Goal: Task Accomplishment & Management: Manage account settings

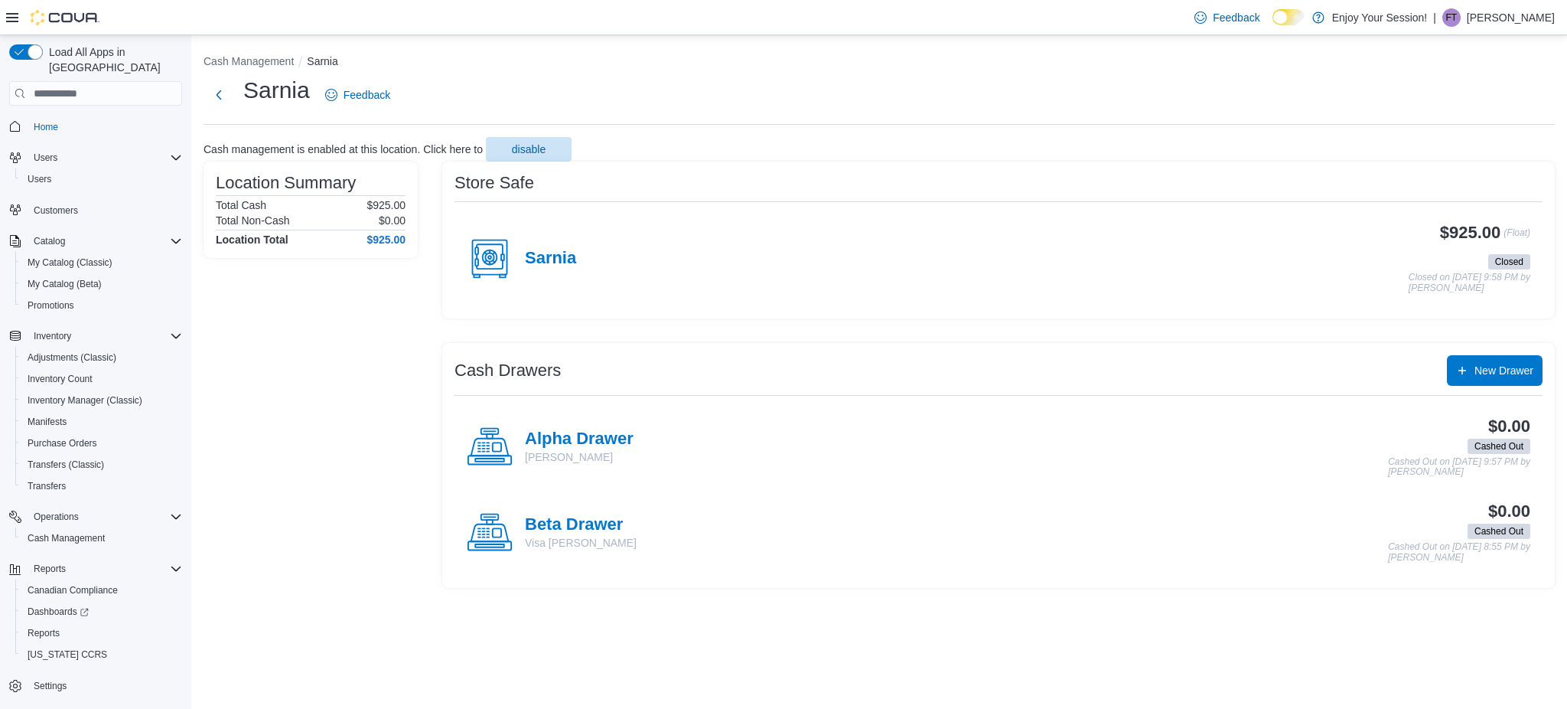
click at [556, 246] on div "Sarnia" at bounding box center [521, 259] width 109 height 46
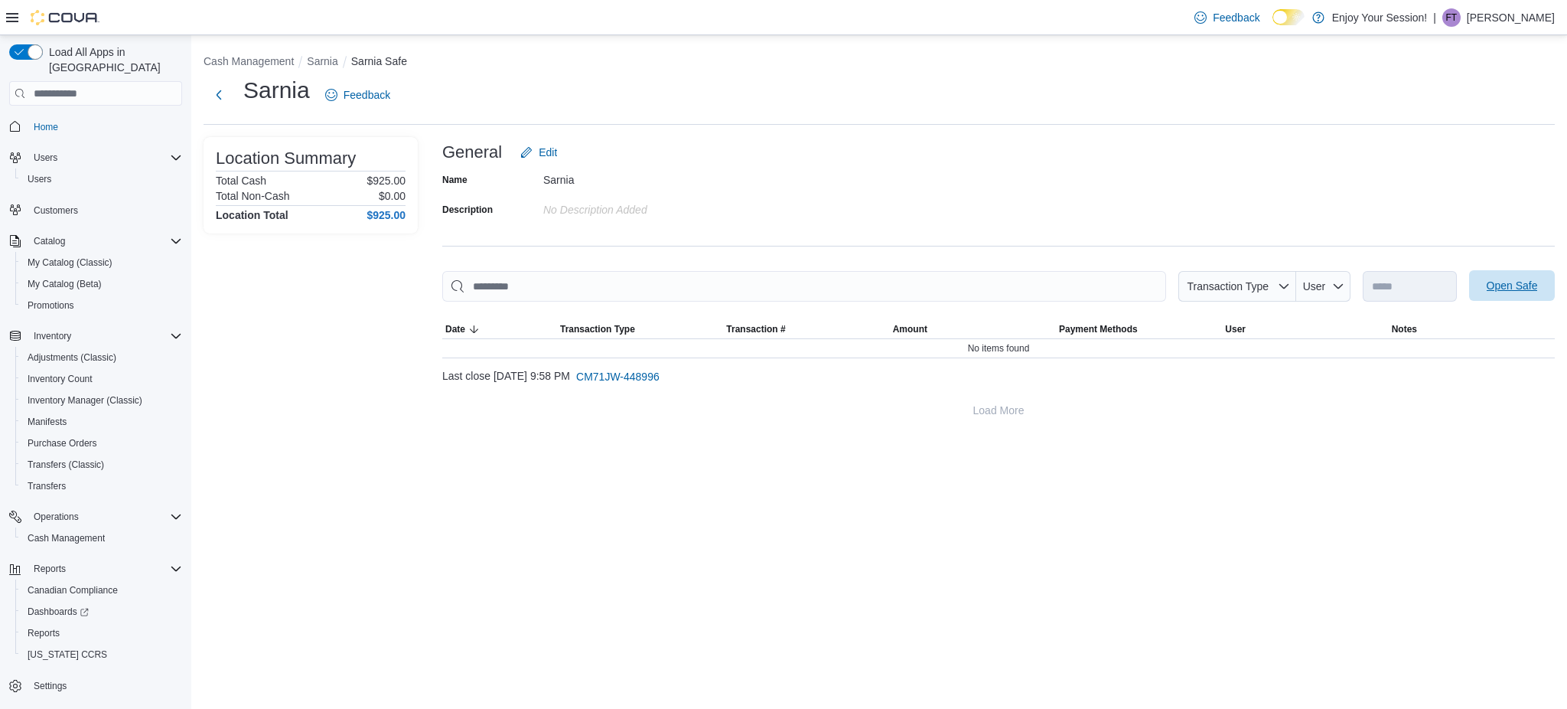
click at [1520, 291] on span "Open Safe" at bounding box center [1512, 285] width 51 height 15
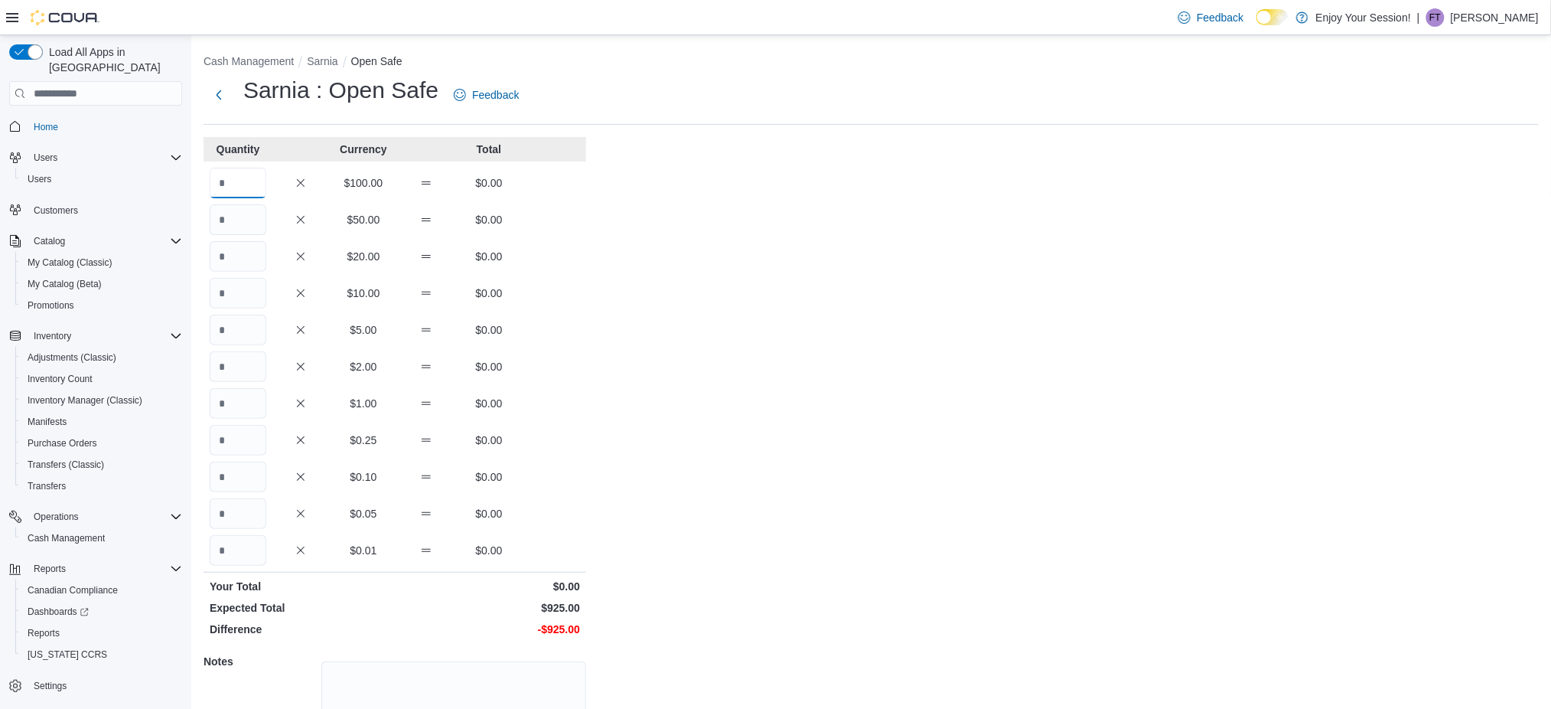
click at [248, 180] on input "Quantity" at bounding box center [238, 183] width 57 height 31
type input "*"
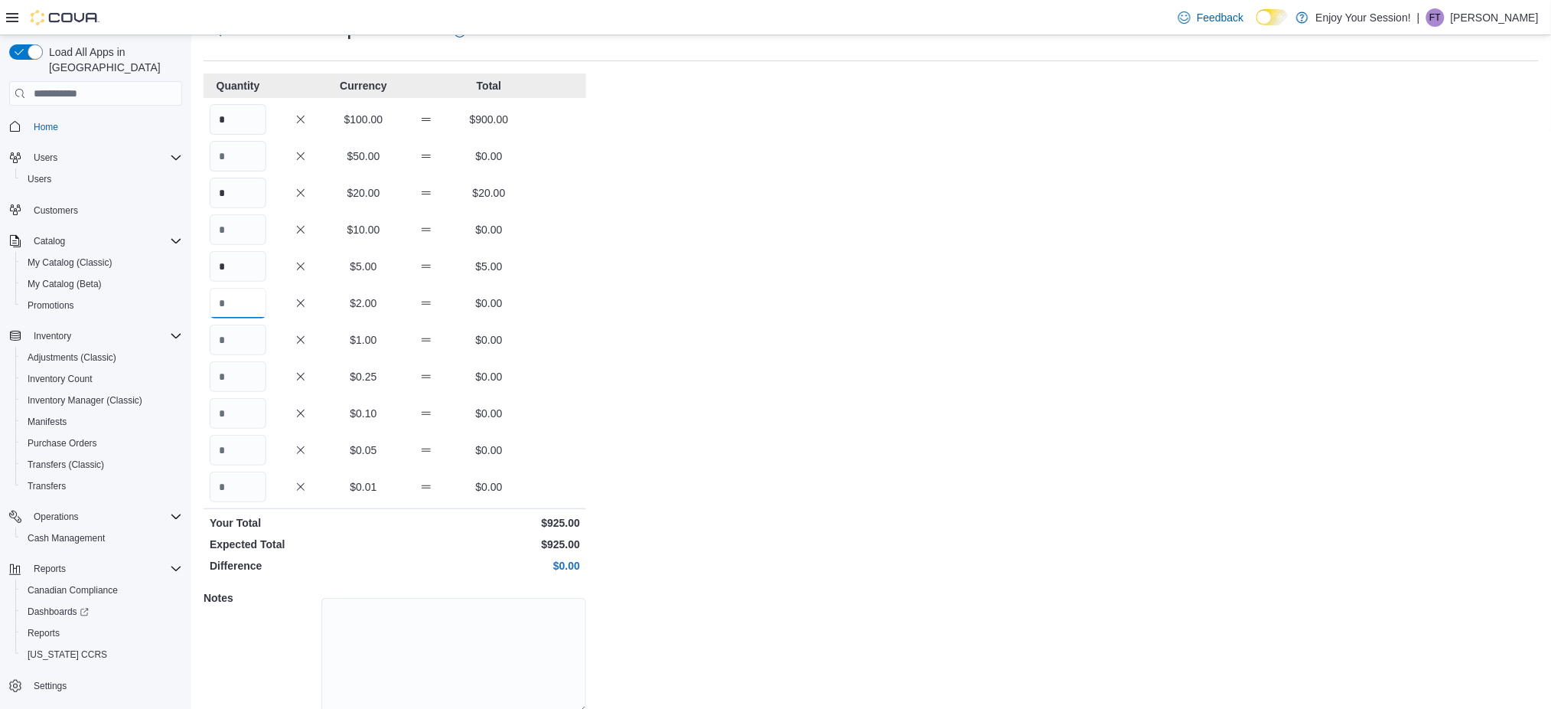
scroll to position [124, 0]
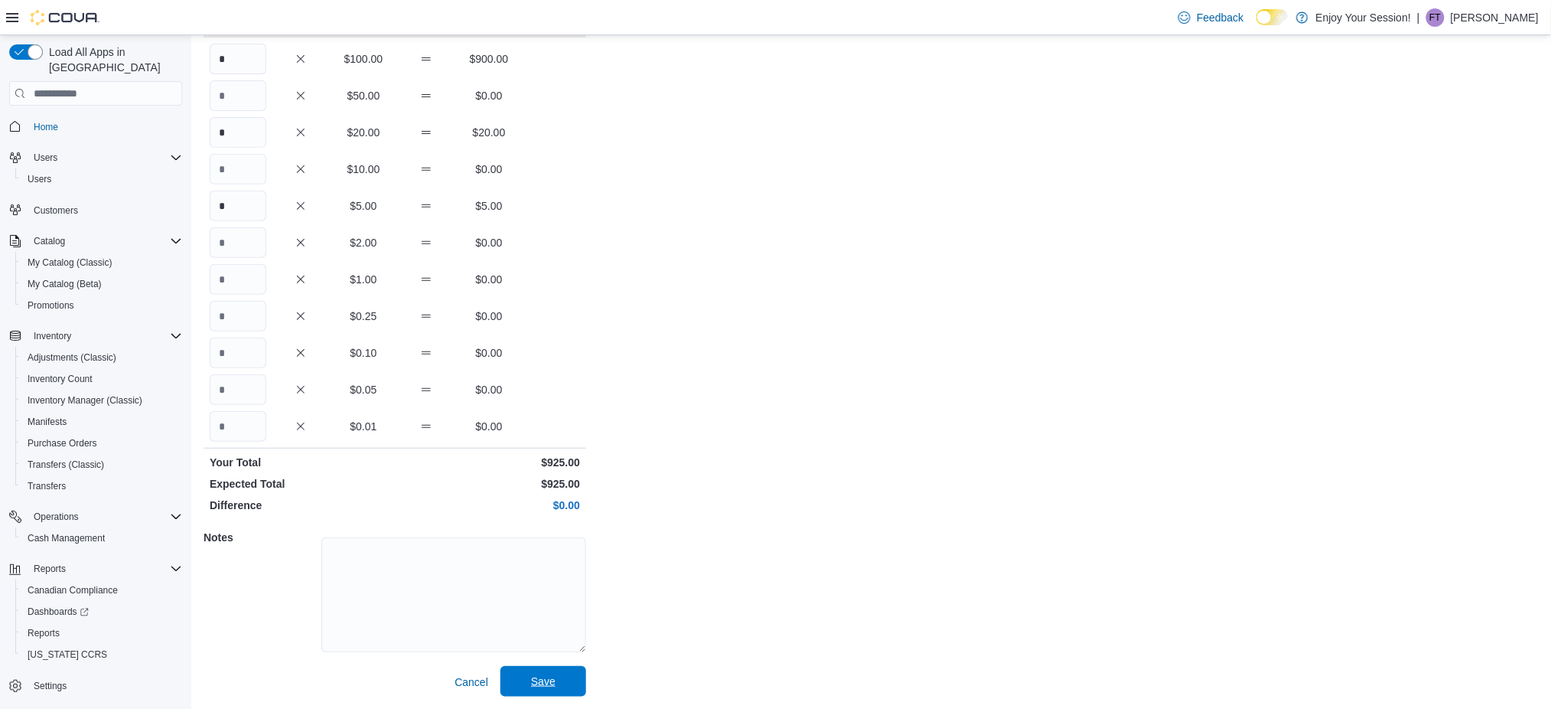
click at [533, 679] on span "Save" at bounding box center [543, 680] width 24 height 15
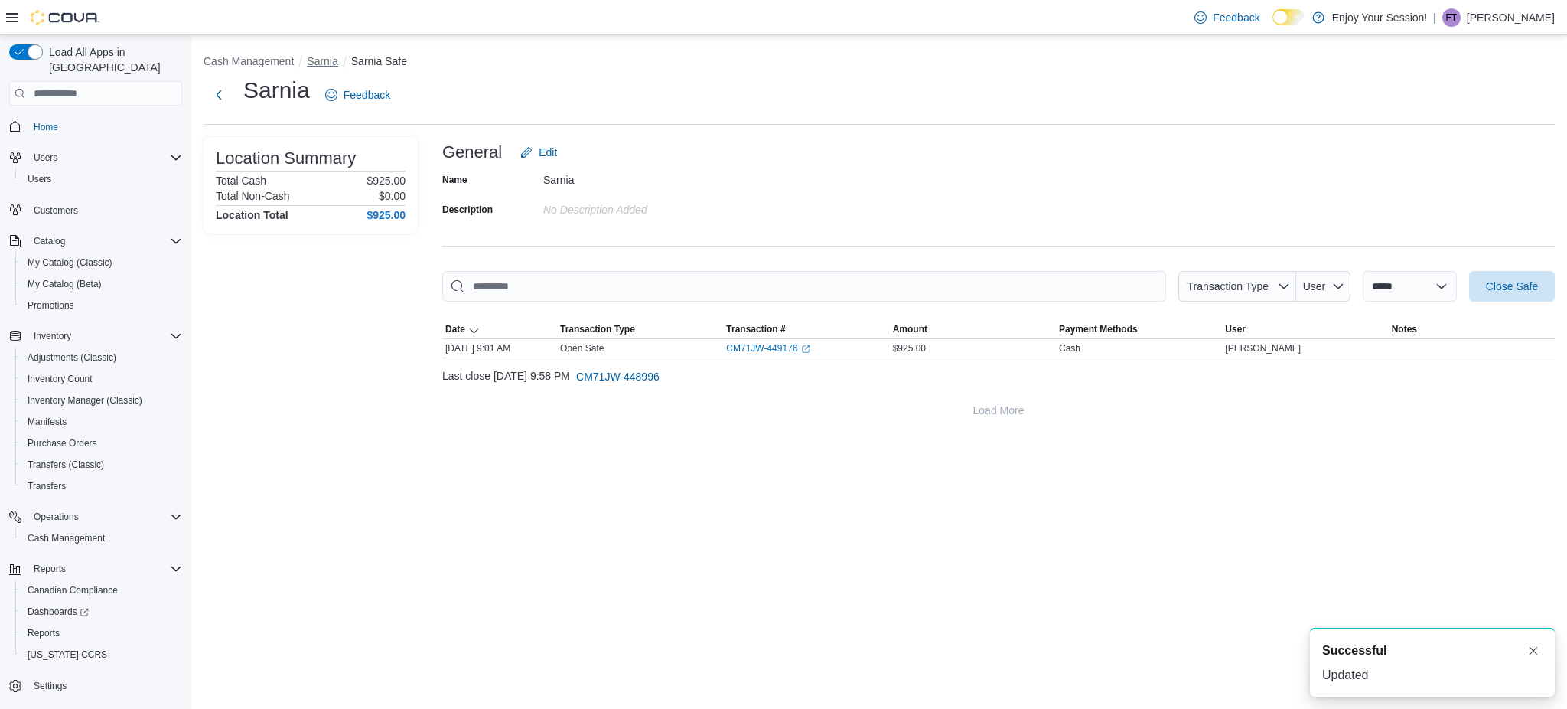
click at [323, 56] on button "Sarnia" at bounding box center [322, 61] width 31 height 12
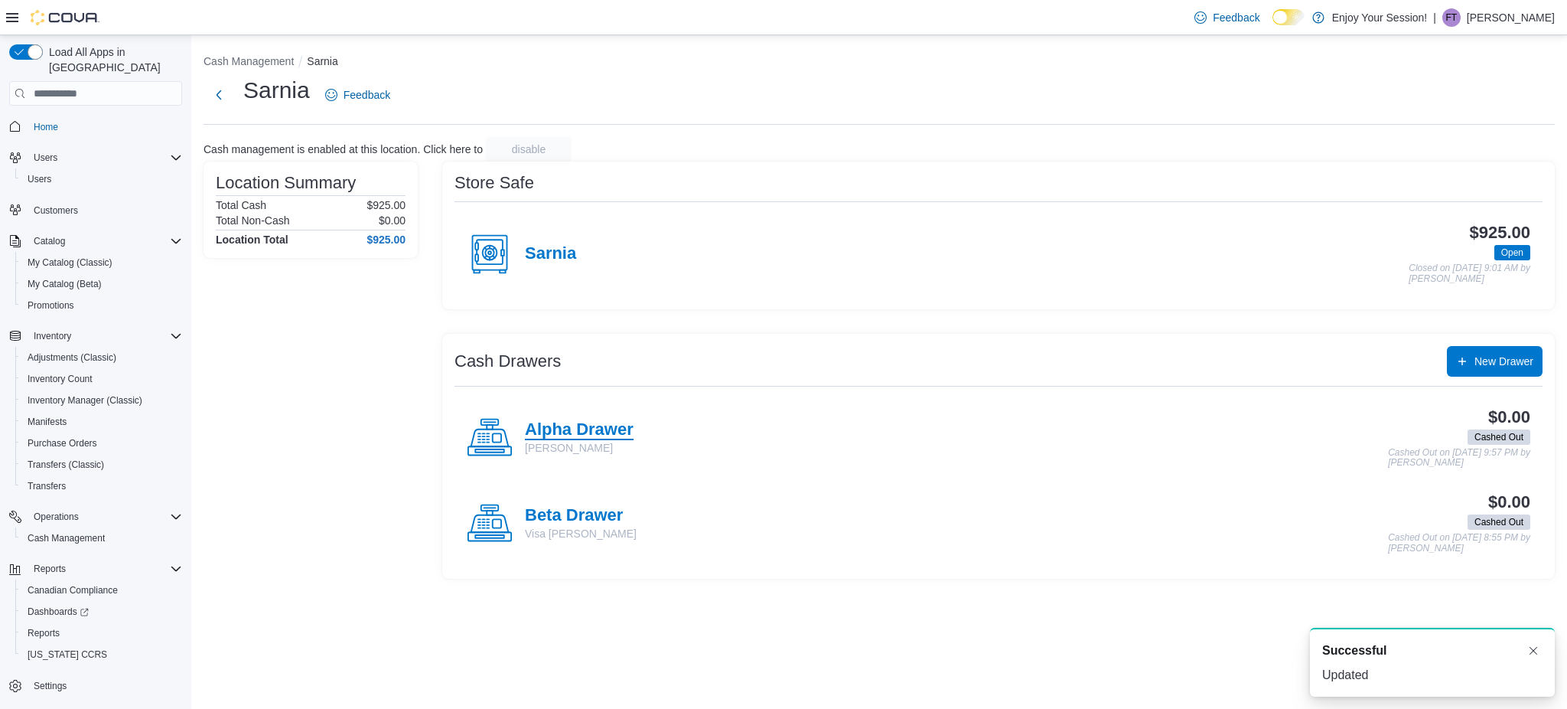
click at [590, 428] on h4 "Alpha Drawer" at bounding box center [579, 430] width 109 height 20
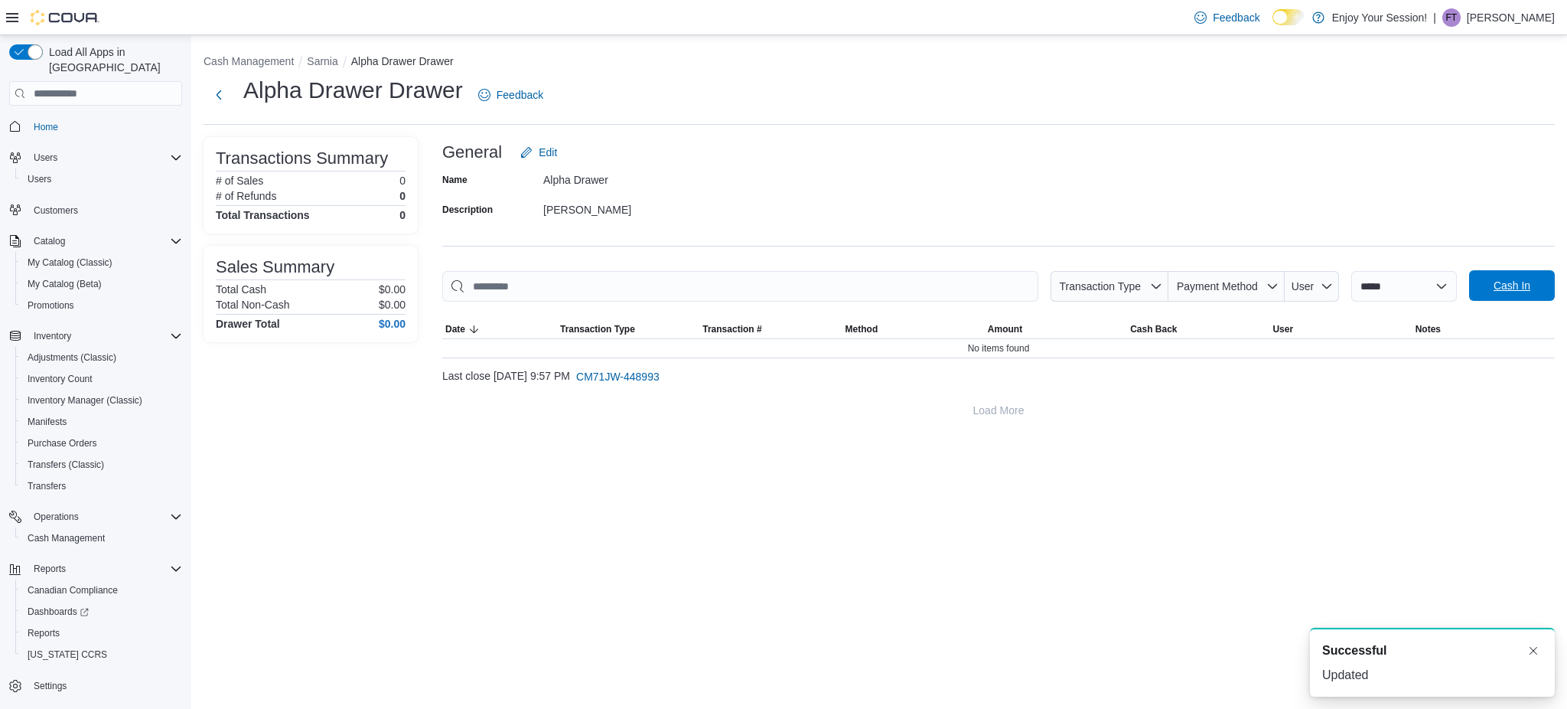
click at [1510, 285] on span "Cash In" at bounding box center [1512, 285] width 37 height 15
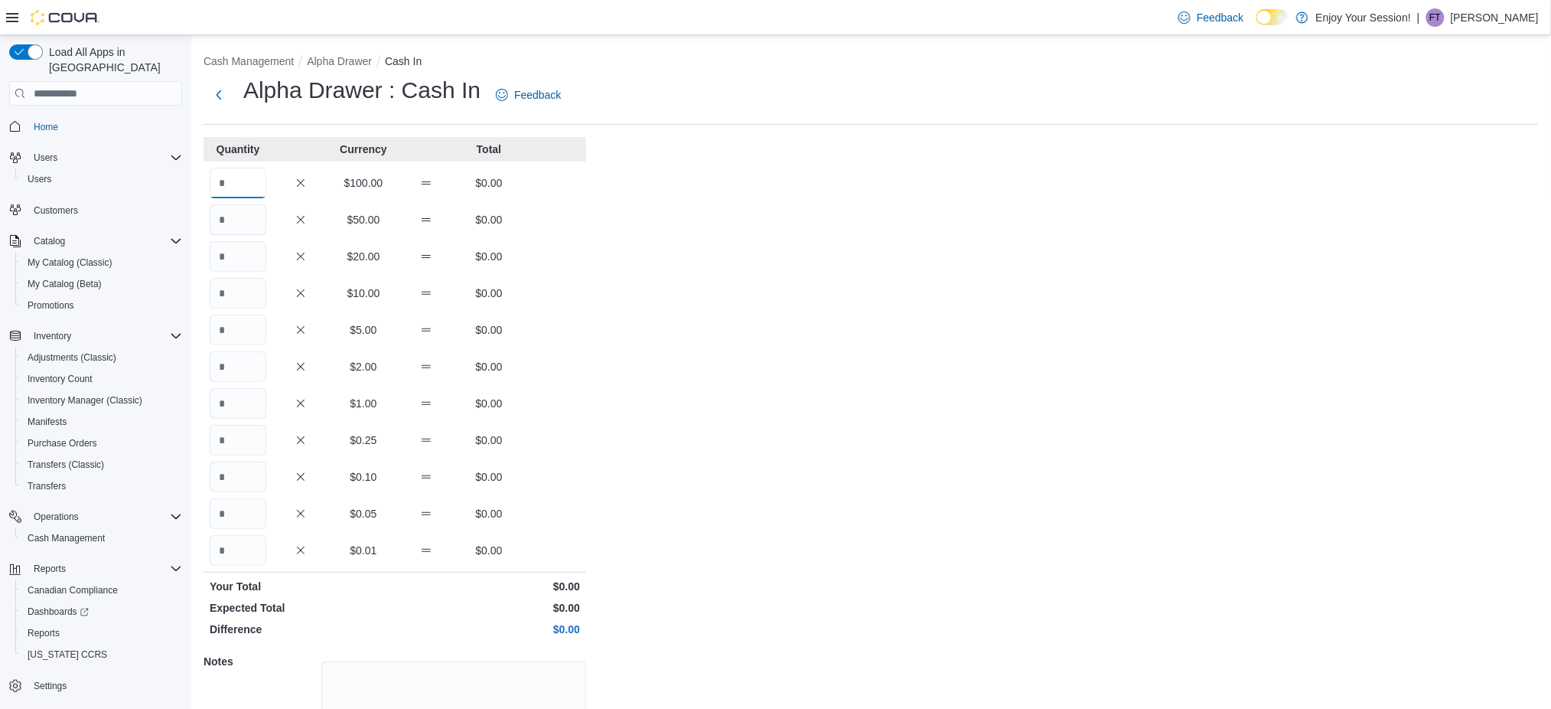
click at [258, 185] on input "Quantity" at bounding box center [238, 183] width 57 height 31
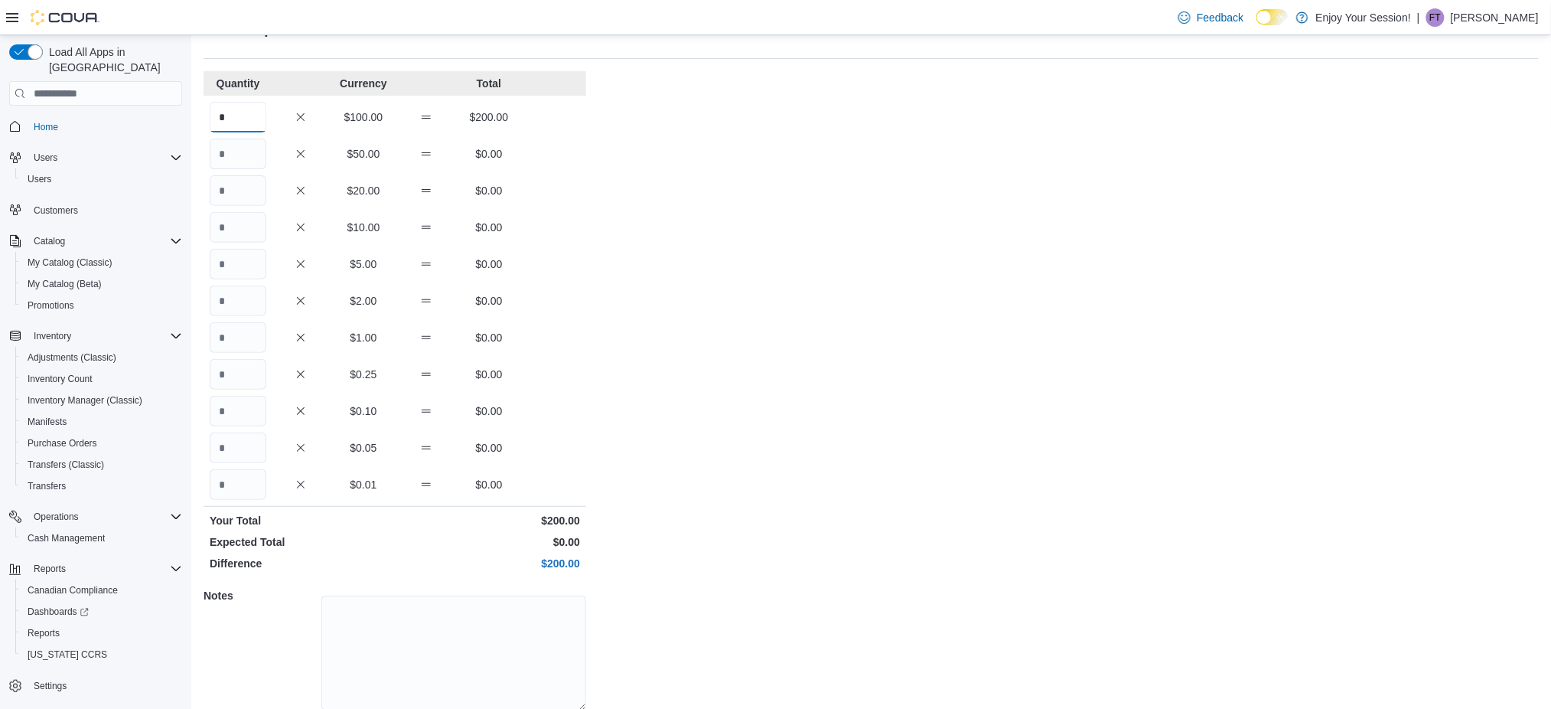
scroll to position [124, 0]
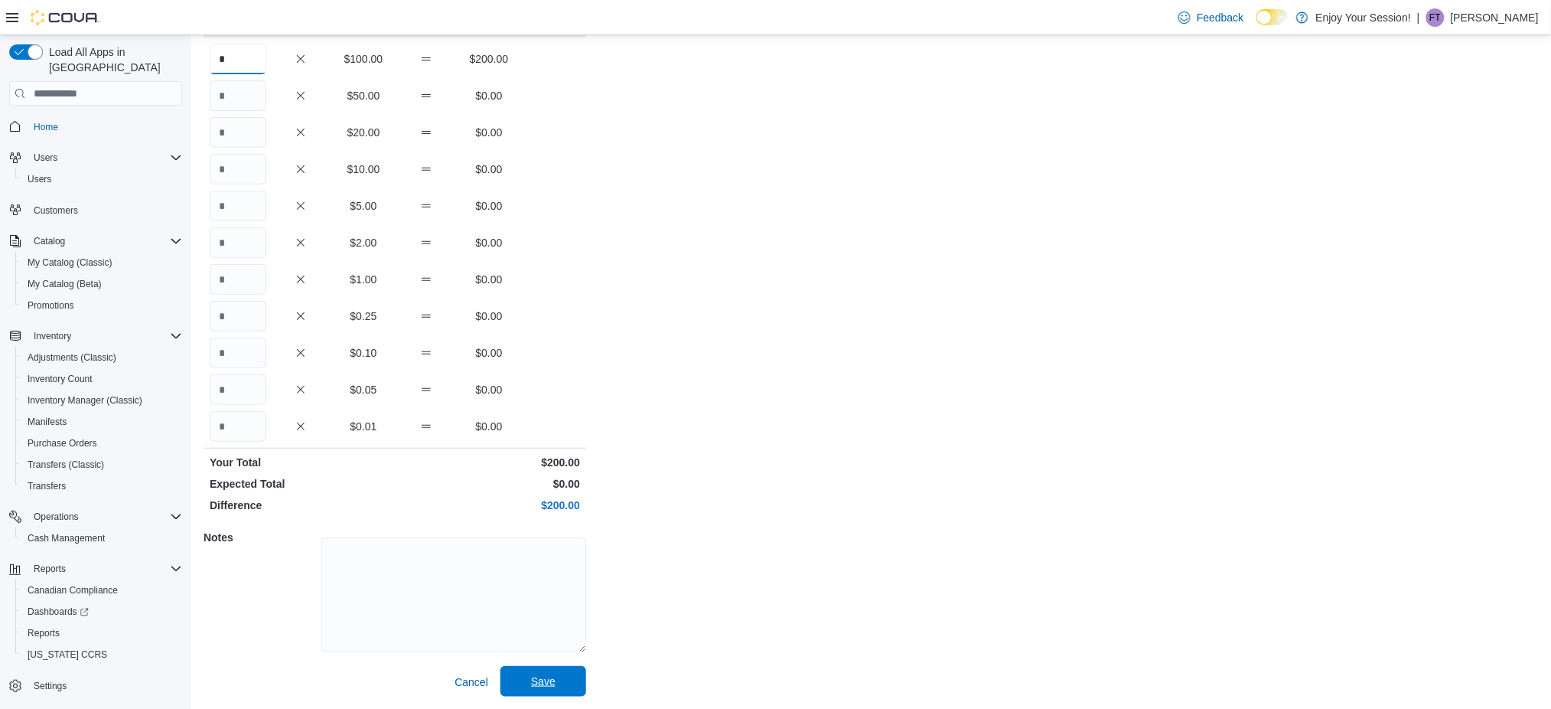
type input "*"
click at [551, 681] on span "Save" at bounding box center [543, 680] width 24 height 15
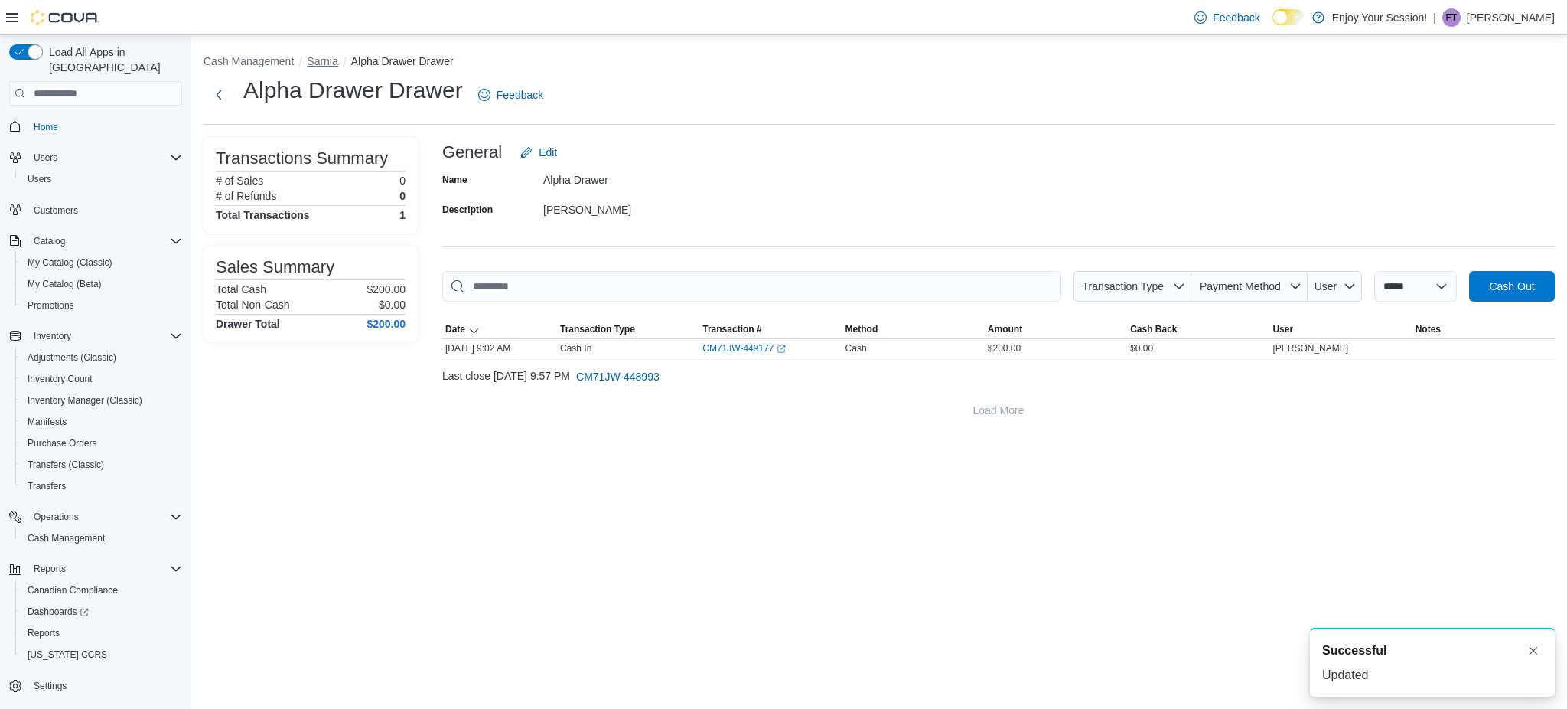
click at [326, 65] on button "Sarnia" at bounding box center [322, 61] width 31 height 12
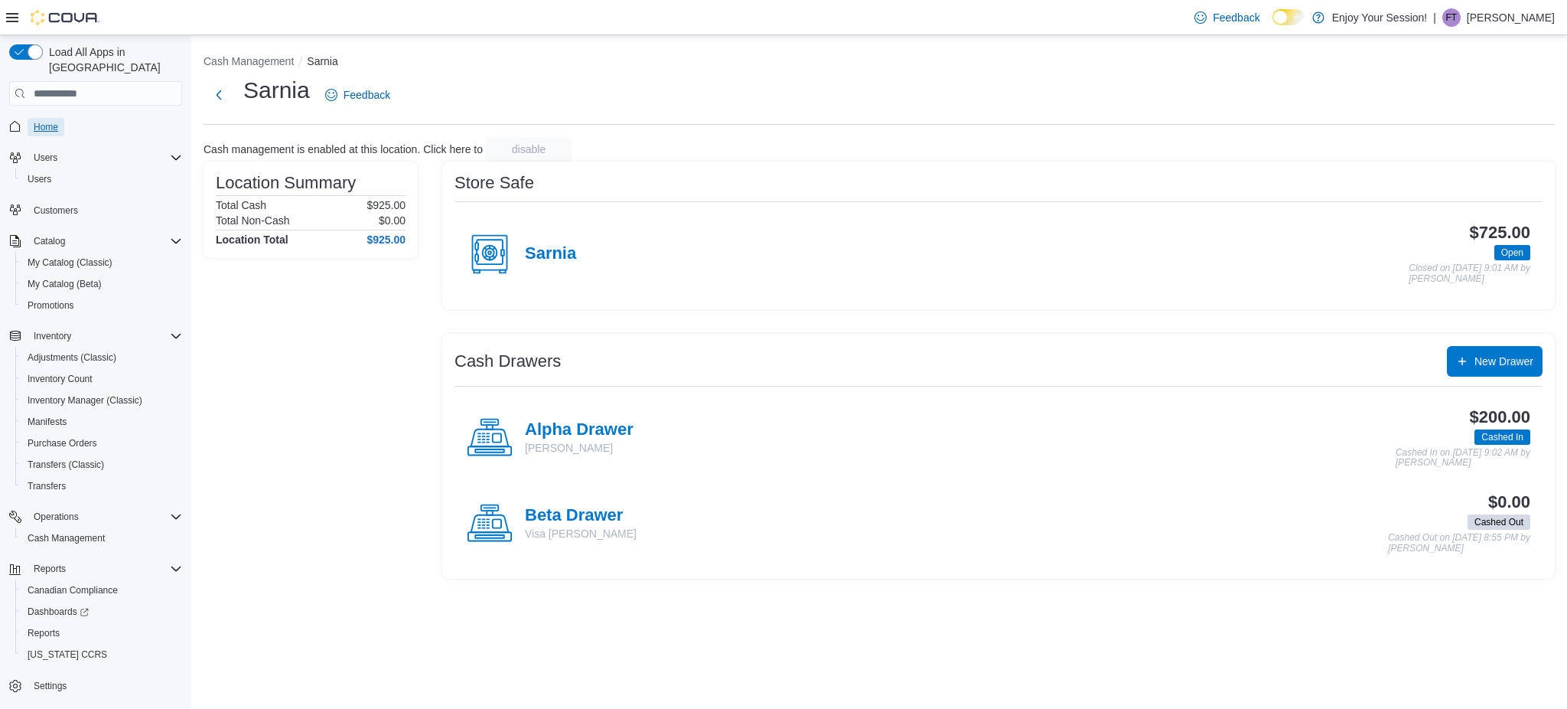
click at [51, 121] on span "Home" at bounding box center [46, 127] width 24 height 12
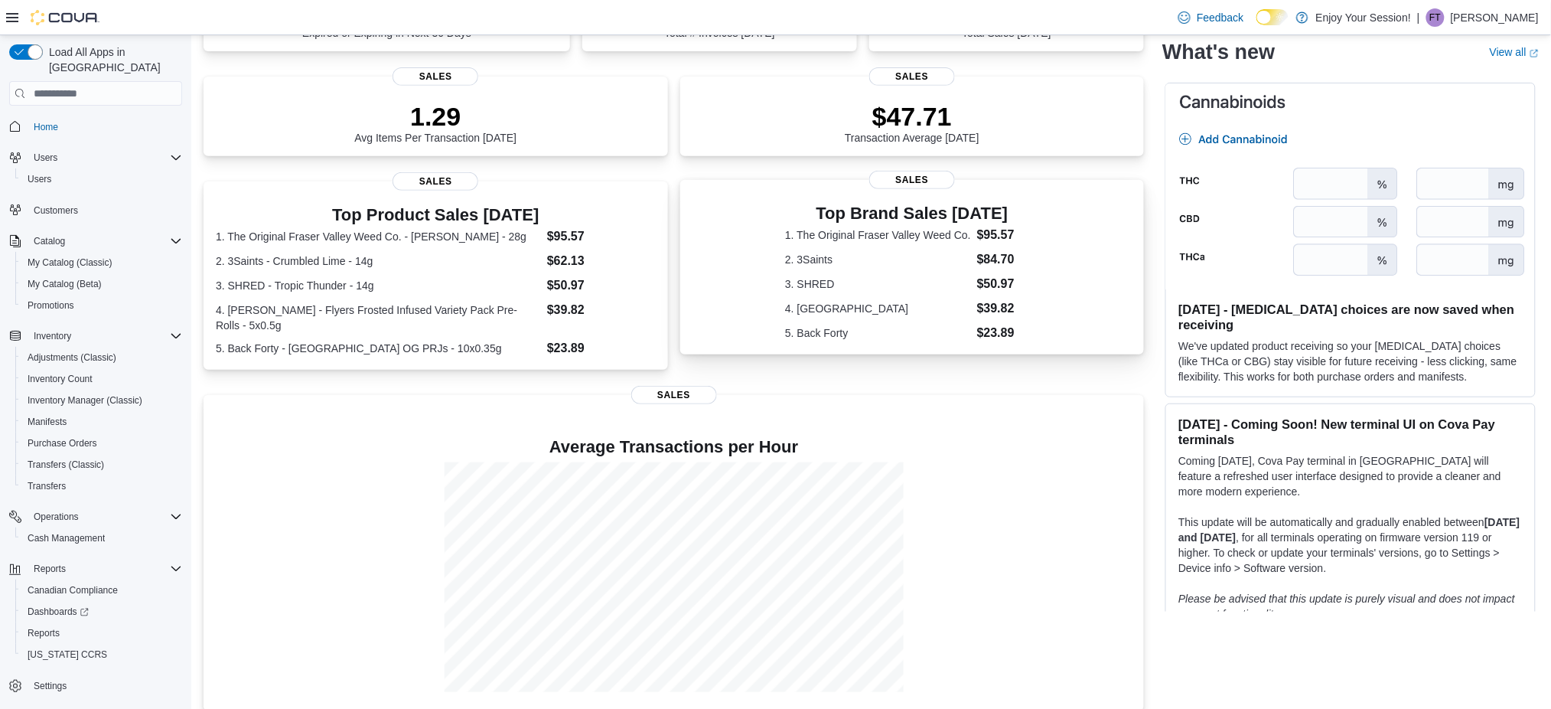
scroll to position [188, 0]
